Goal: Task Accomplishment & Management: Use online tool/utility

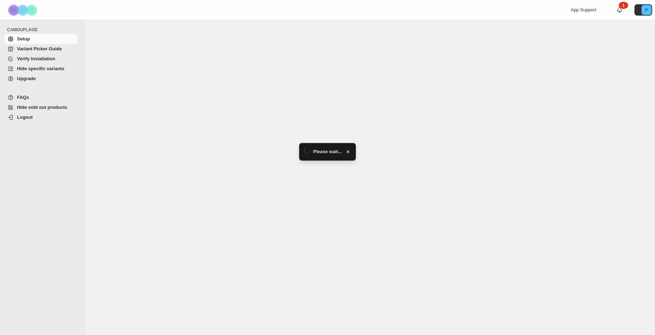
click at [60, 70] on span "Hide specific variants" at bounding box center [40, 68] width 47 height 5
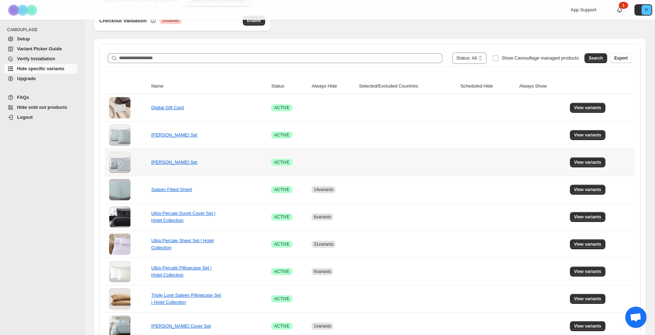
scroll to position [87, 0]
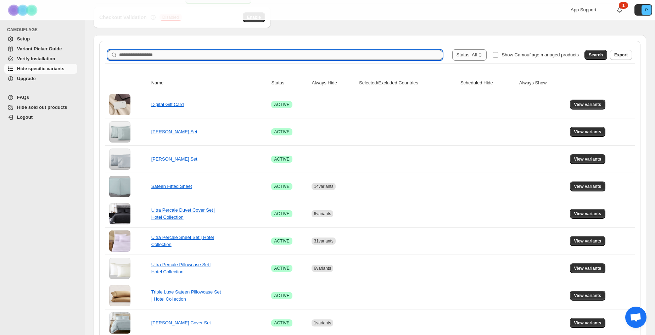
click at [132, 54] on input "Search product name" at bounding box center [280, 55] width 323 height 10
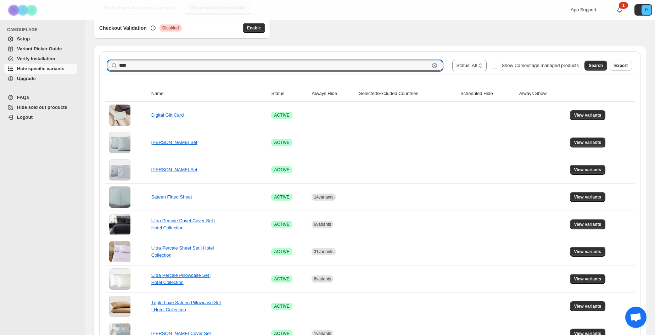
scroll to position [74, 0]
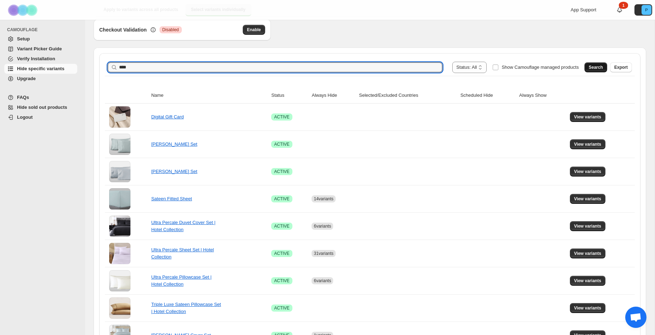
click at [595, 72] on div "Search Export" at bounding box center [606, 66] width 50 height 14
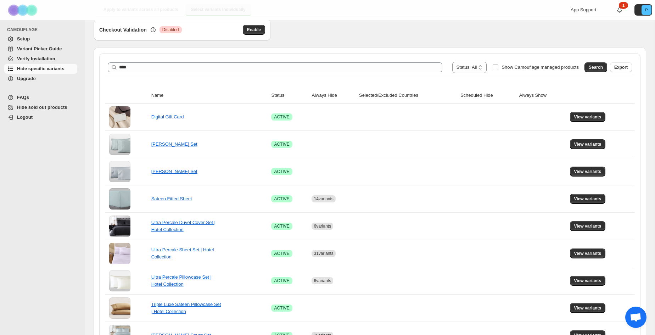
click at [593, 67] on span "Search" at bounding box center [595, 67] width 14 height 6
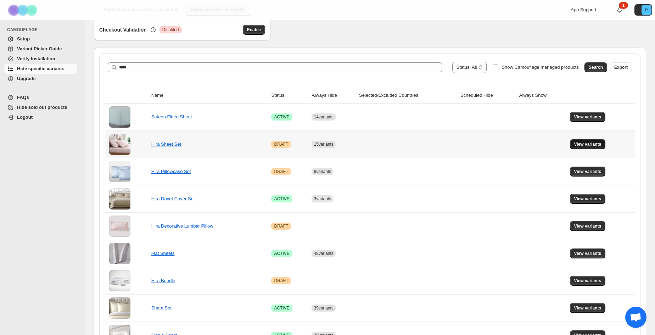
click at [584, 142] on span "View variants" at bounding box center [587, 144] width 27 height 6
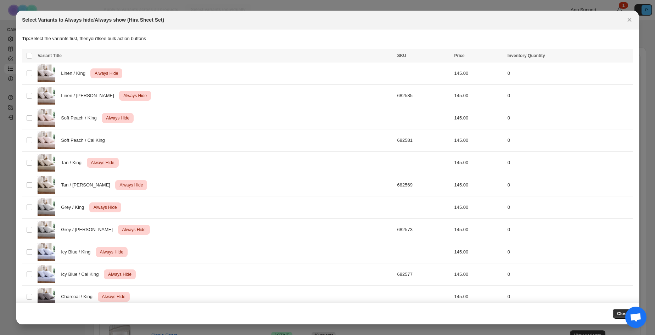
click at [616, 310] on button "Close" at bounding box center [622, 314] width 20 height 10
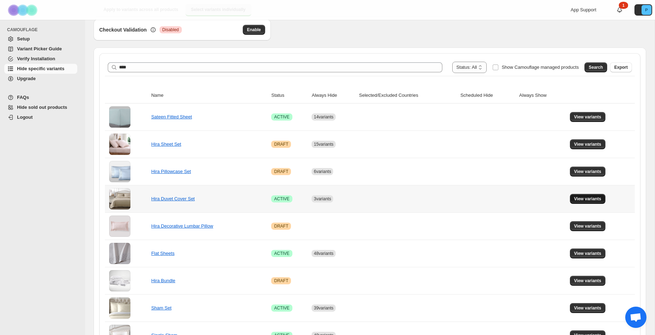
click at [583, 199] on span "View variants" at bounding box center [587, 199] width 27 height 6
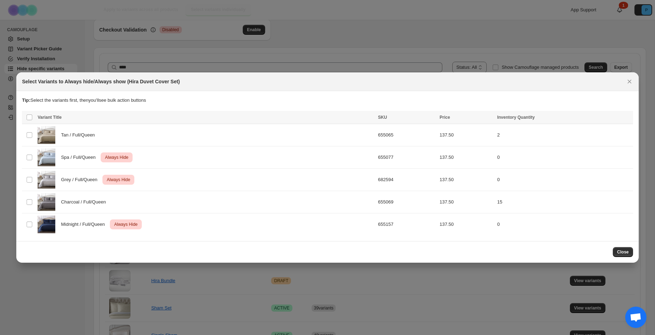
click at [624, 250] on span "Close" at bounding box center [623, 252] width 12 height 6
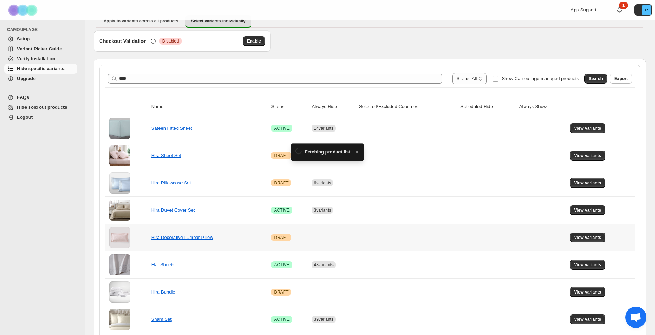
scroll to position [74, 0]
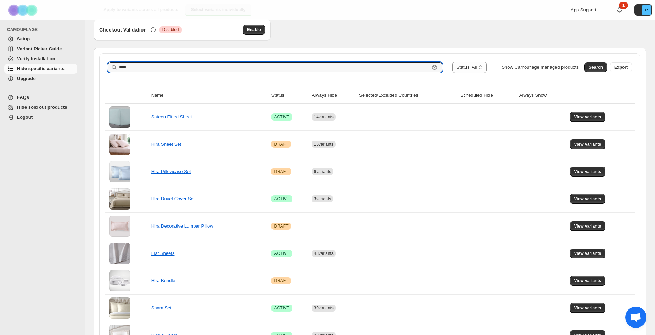
drag, startPoint x: 132, startPoint y: 66, endPoint x: 107, endPoint y: 67, distance: 25.9
click at [107, 67] on div "**********" at bounding box center [370, 67] width 530 height 17
type input "**********"
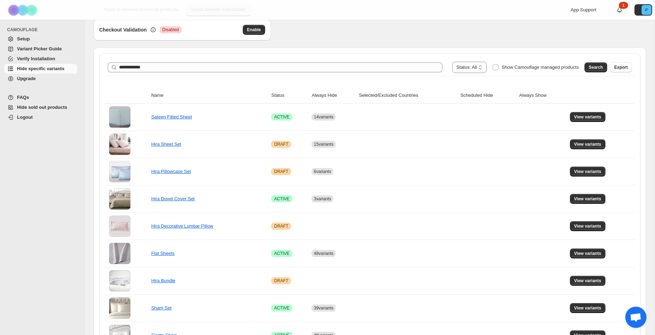
click at [588, 67] on span "Search" at bounding box center [595, 67] width 14 height 6
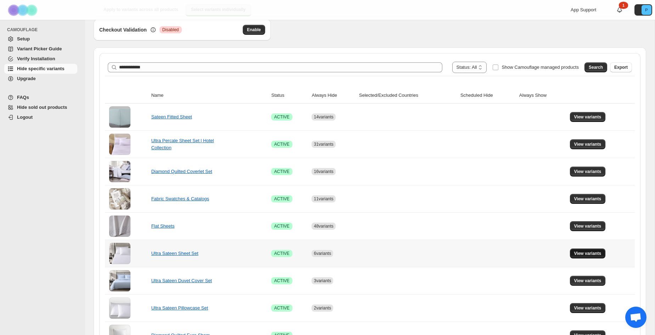
click at [592, 252] on span "View variants" at bounding box center [587, 253] width 27 height 6
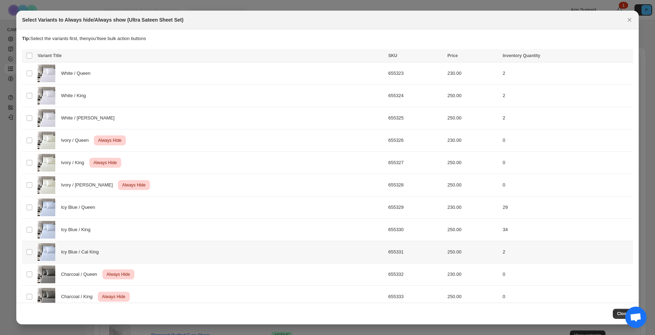
scroll to position [33, 0]
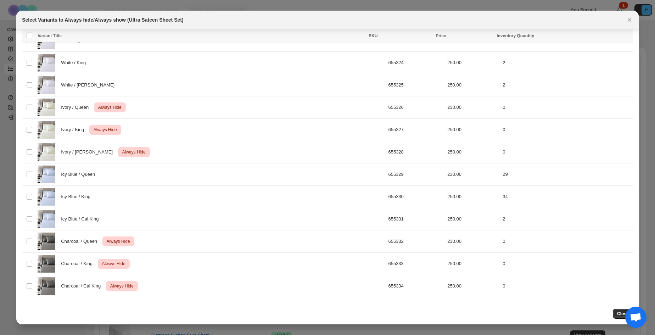
click at [631, 22] on icon "Close" at bounding box center [629, 19] width 7 height 7
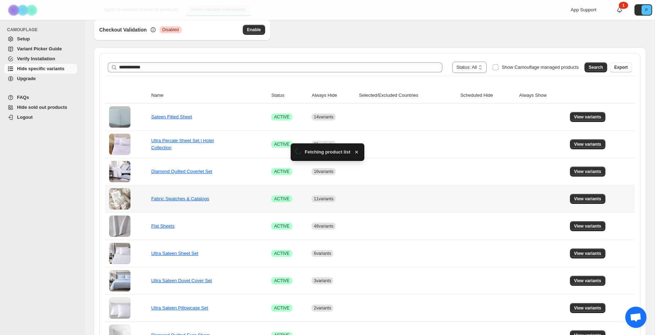
scroll to position [70, 0]
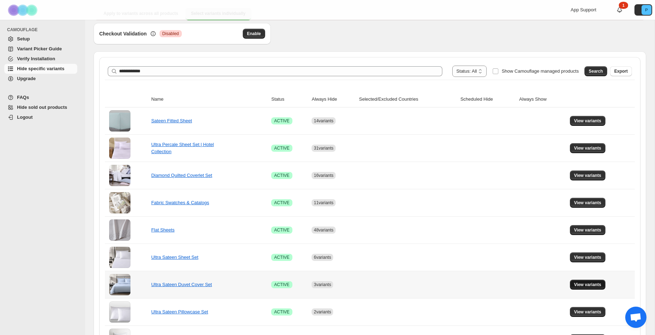
click at [588, 280] on button "View variants" at bounding box center [588, 284] width 36 height 10
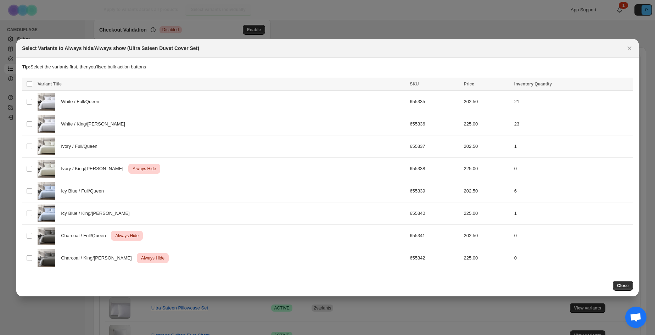
scroll to position [72, 0]
click at [624, 285] on span "Close" at bounding box center [623, 286] width 12 height 6
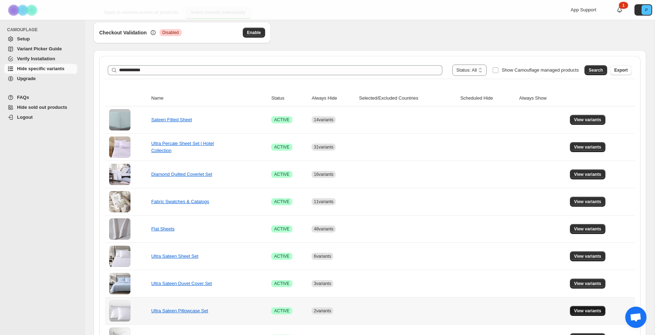
click at [584, 310] on span "View variants" at bounding box center [587, 311] width 27 height 6
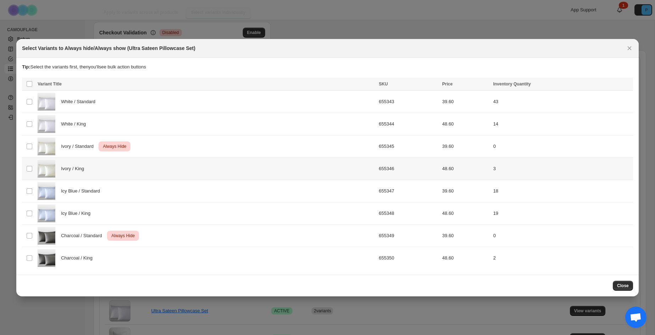
scroll to position [0, 0]
click at [630, 287] on button "Close" at bounding box center [622, 286] width 20 height 10
